Goal: Task Accomplishment & Management: Complete application form

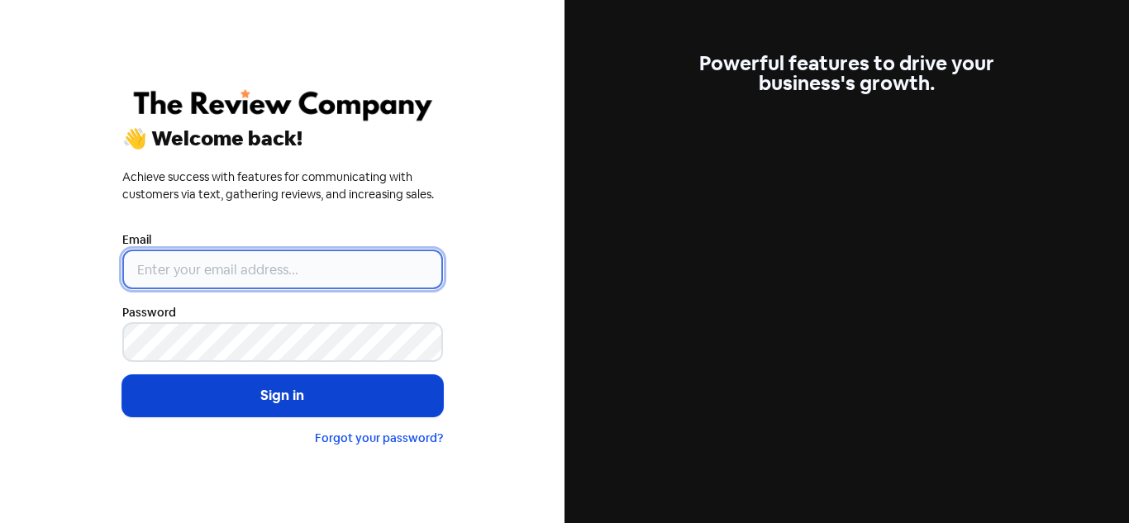
type input "[PERSON_NAME][EMAIL_ADDRESS][DOMAIN_NAME]"
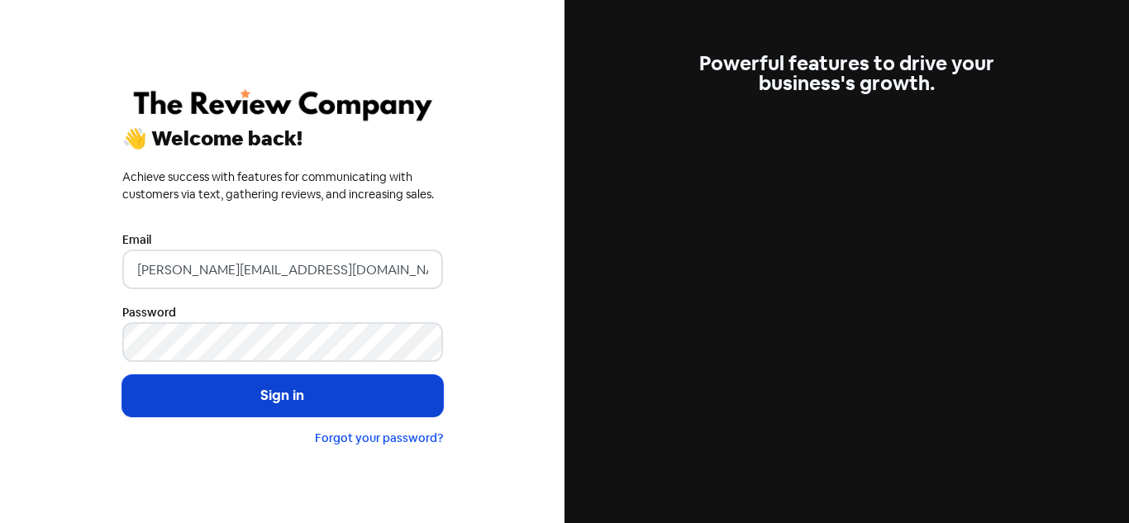
click at [249, 397] on button "Sign in" at bounding box center [282, 395] width 321 height 41
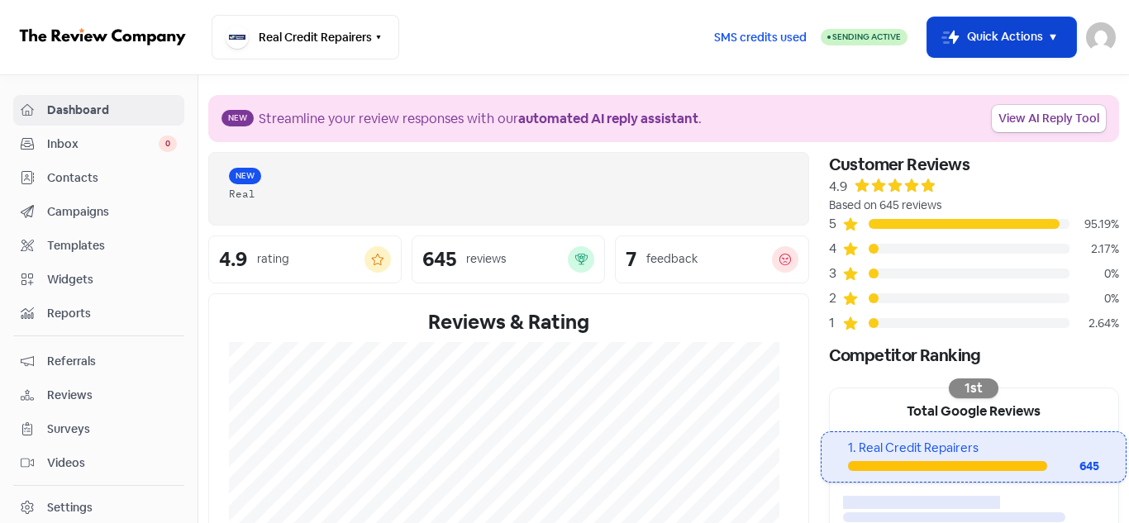
click at [972, 37] on button "Icon For Thunder-move Quick Actions" at bounding box center [1001, 37] width 149 height 40
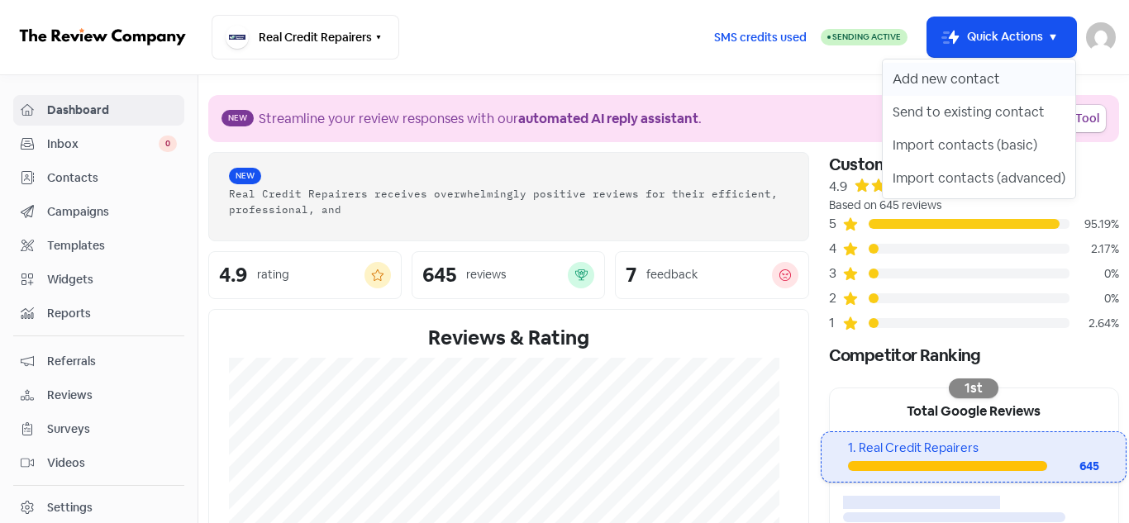
click at [917, 82] on button "Add new contact" at bounding box center [978, 79] width 193 height 33
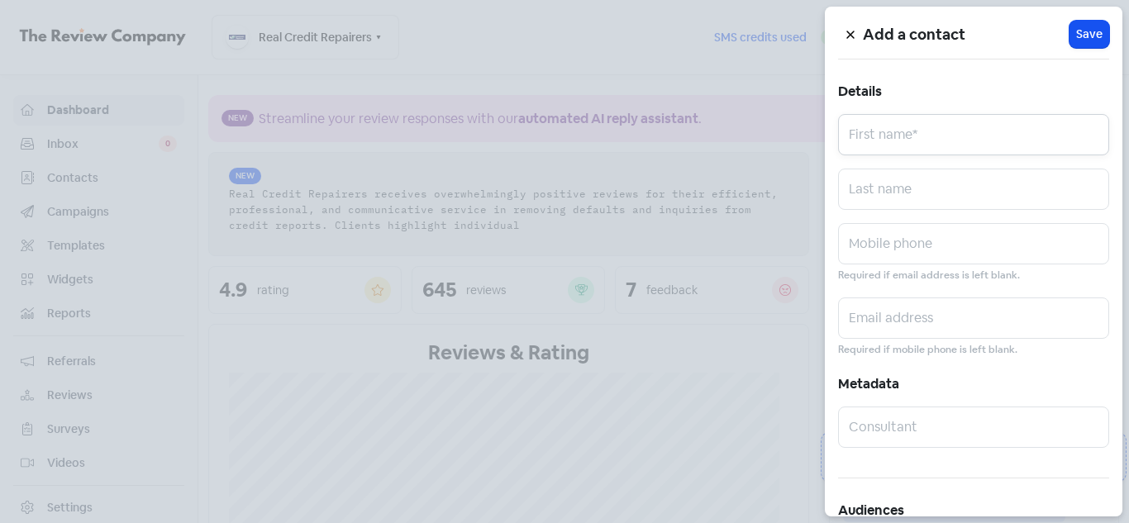
click at [879, 134] on input "text" at bounding box center [973, 134] width 271 height 41
paste input "Jasvir Singh"
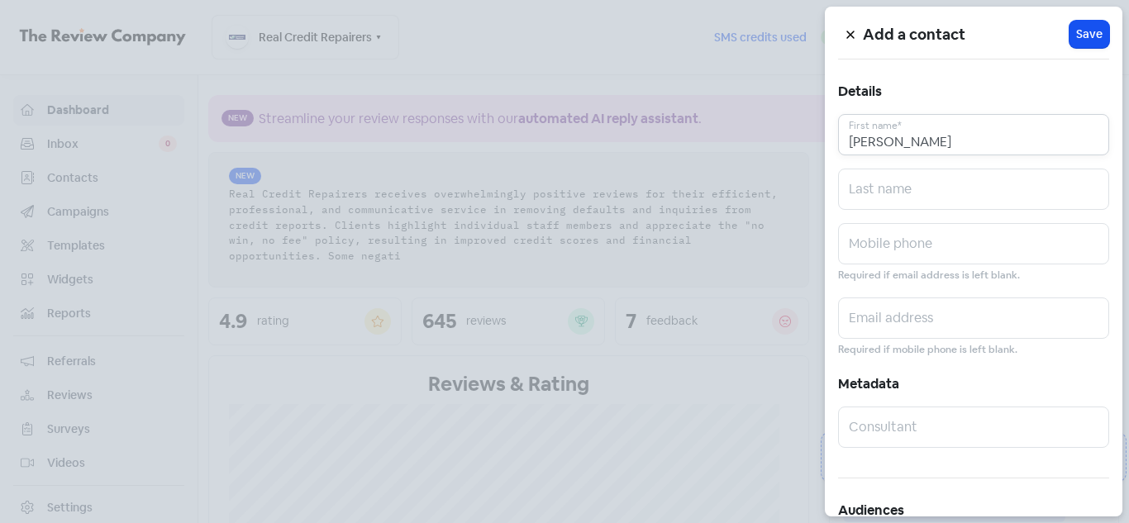
drag, startPoint x: 885, startPoint y: 138, endPoint x: 953, endPoint y: 138, distance: 68.6
click at [953, 138] on input "Jasvir Singh" at bounding box center [973, 134] width 271 height 41
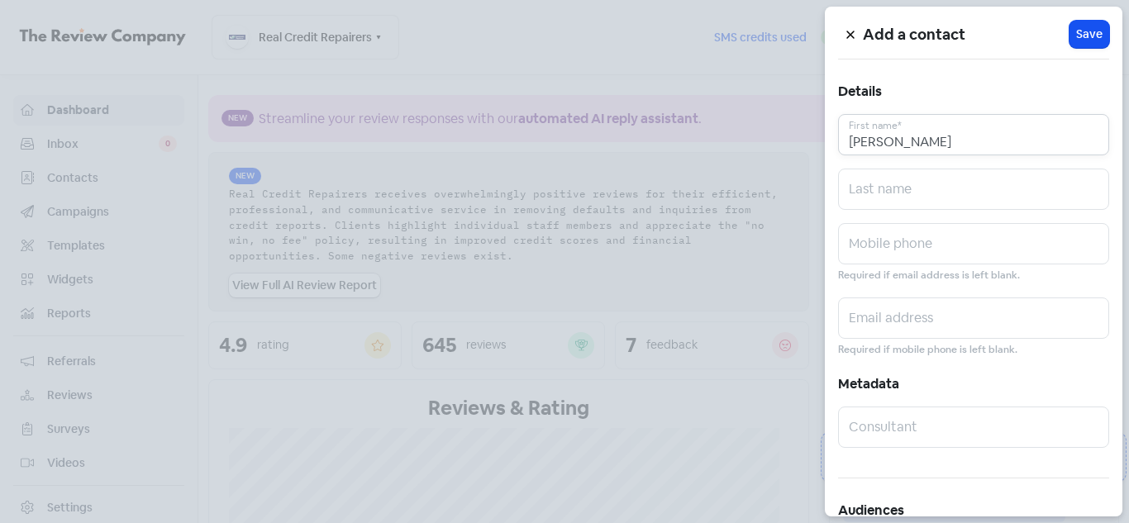
type input "Jasvir"
click at [888, 185] on input "text" at bounding box center [973, 189] width 271 height 41
paste input "Singh"
drag, startPoint x: 854, startPoint y: 194, endPoint x: 821, endPoint y: 200, distance: 33.5
click at [821, 522] on div "Add a contact Icon For Loading Save Details Jasvir First name* Singh Last name …" at bounding box center [564, 523] width 1129 height 0
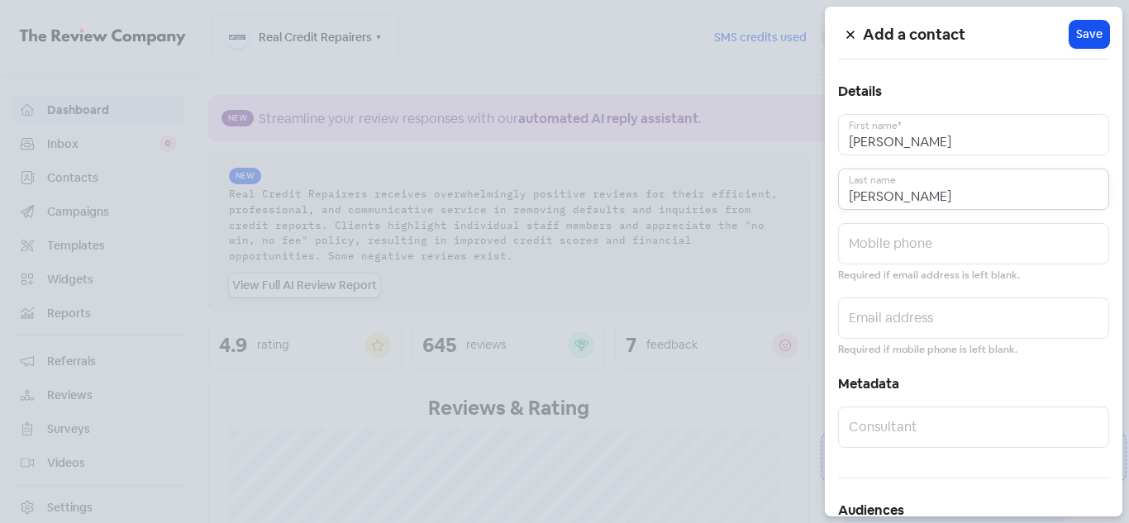
type input "Singh"
click at [877, 250] on input "text" at bounding box center [973, 243] width 271 height 41
paste input "0412264564"
type input "0412264564"
click at [877, 321] on input "text" at bounding box center [973, 317] width 271 height 41
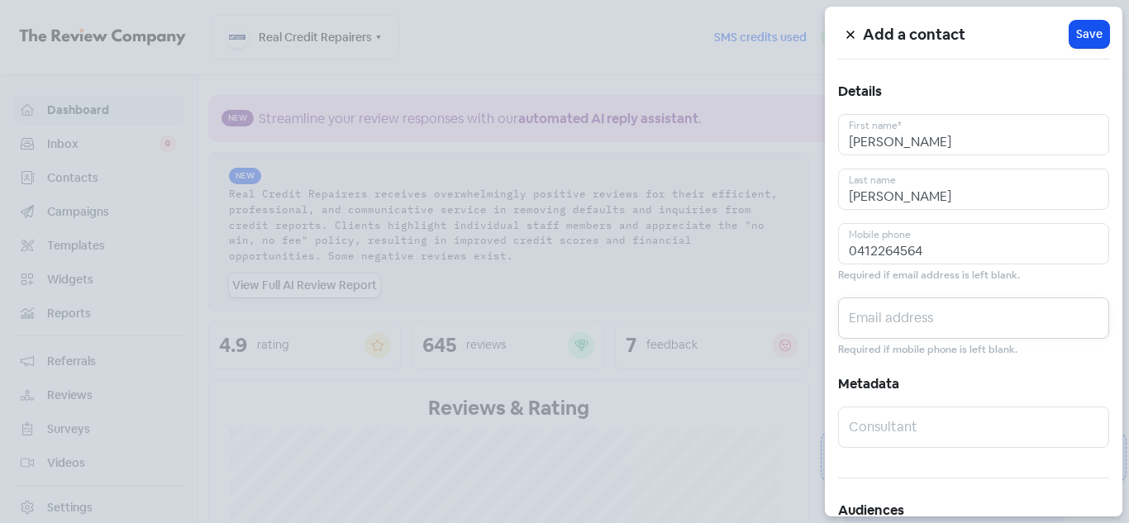
paste input "millindsingh5@gmail.com"
type input "millindsingh5@gmail.com"
click at [1089, 31] on span "Save" at bounding box center [1089, 34] width 26 height 17
